Goal: Task Accomplishment & Management: Check status

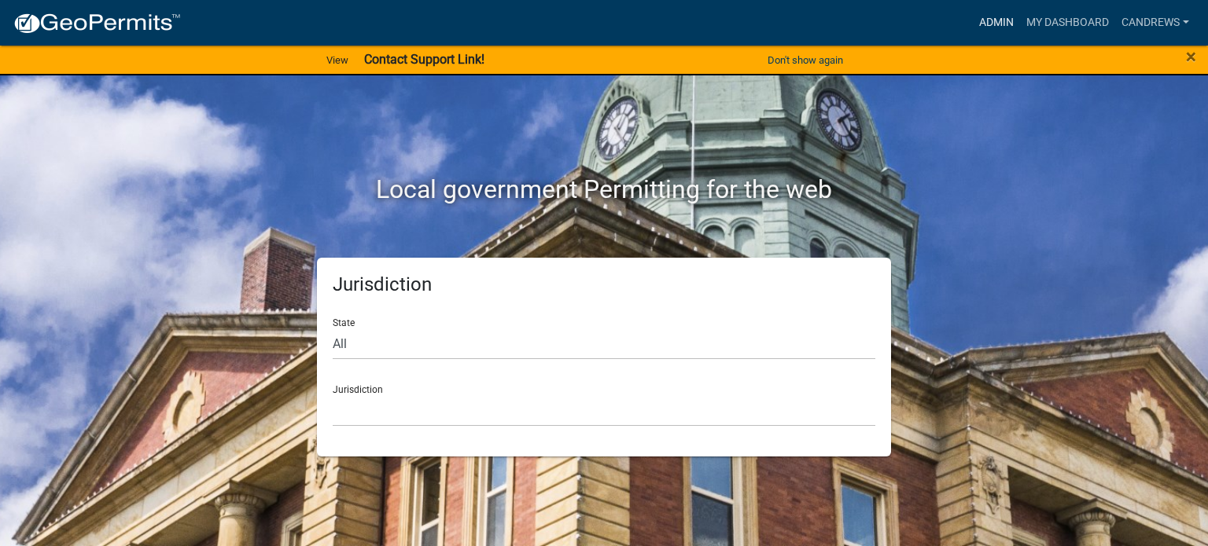
click at [1006, 26] on link "Admin" at bounding box center [996, 23] width 47 height 30
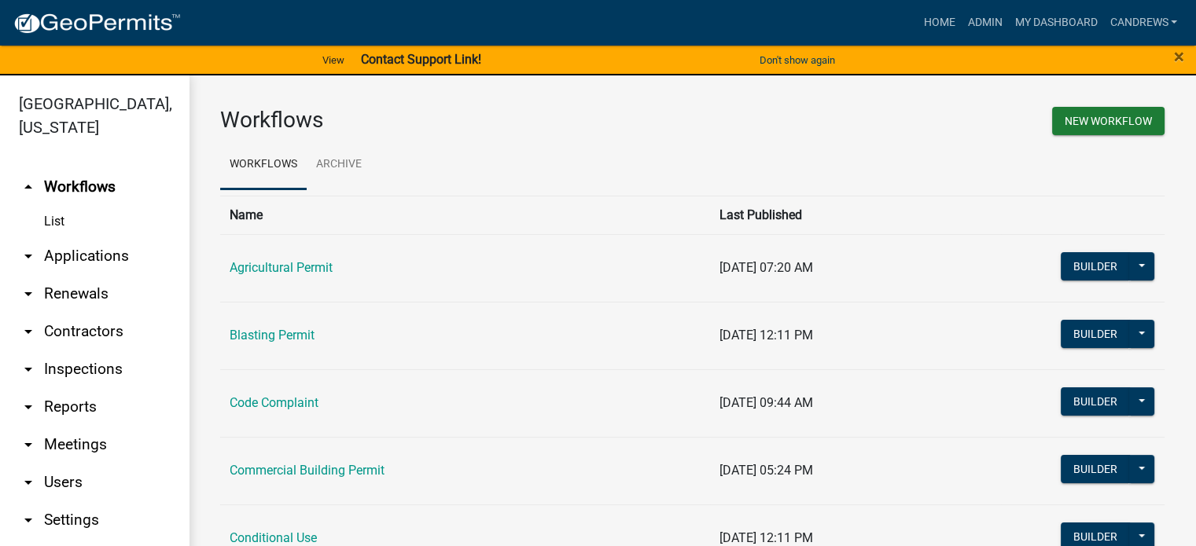
click at [72, 249] on link "arrow_drop_down Applications" at bounding box center [94, 256] width 189 height 38
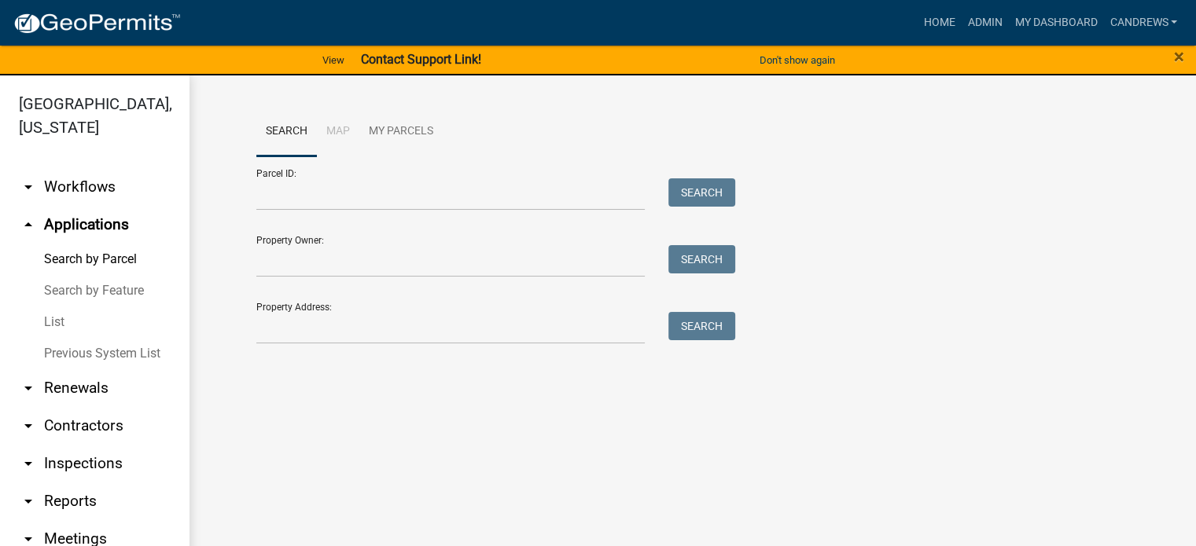
click at [46, 321] on link "List" at bounding box center [94, 322] width 189 height 31
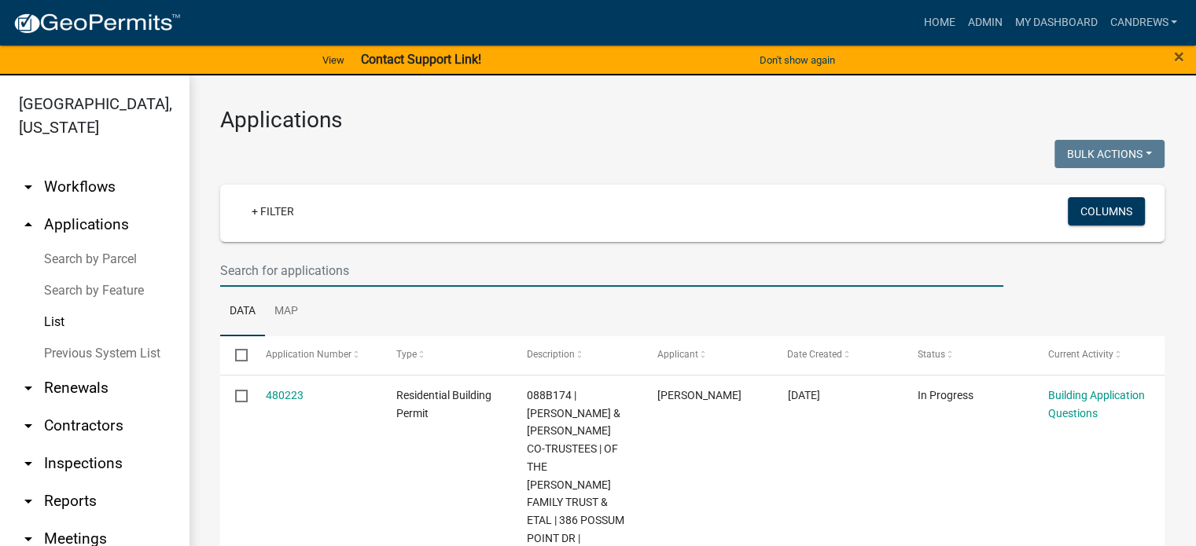
click at [291, 278] on input "text" at bounding box center [611, 271] width 783 height 32
type input "anchor pointe"
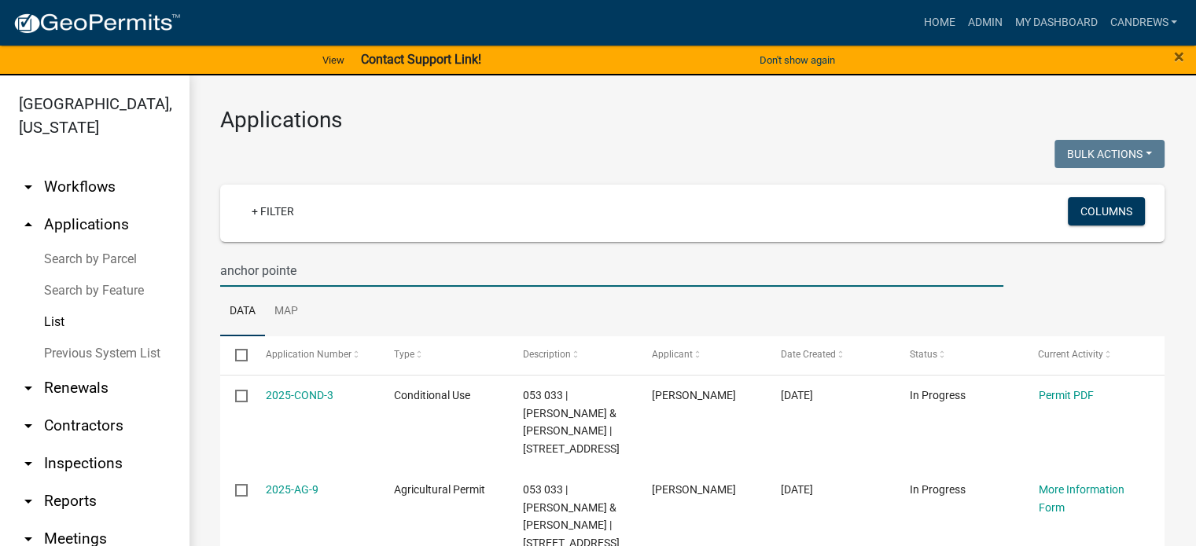
scroll to position [79, 0]
